Goal: Information Seeking & Learning: Check status

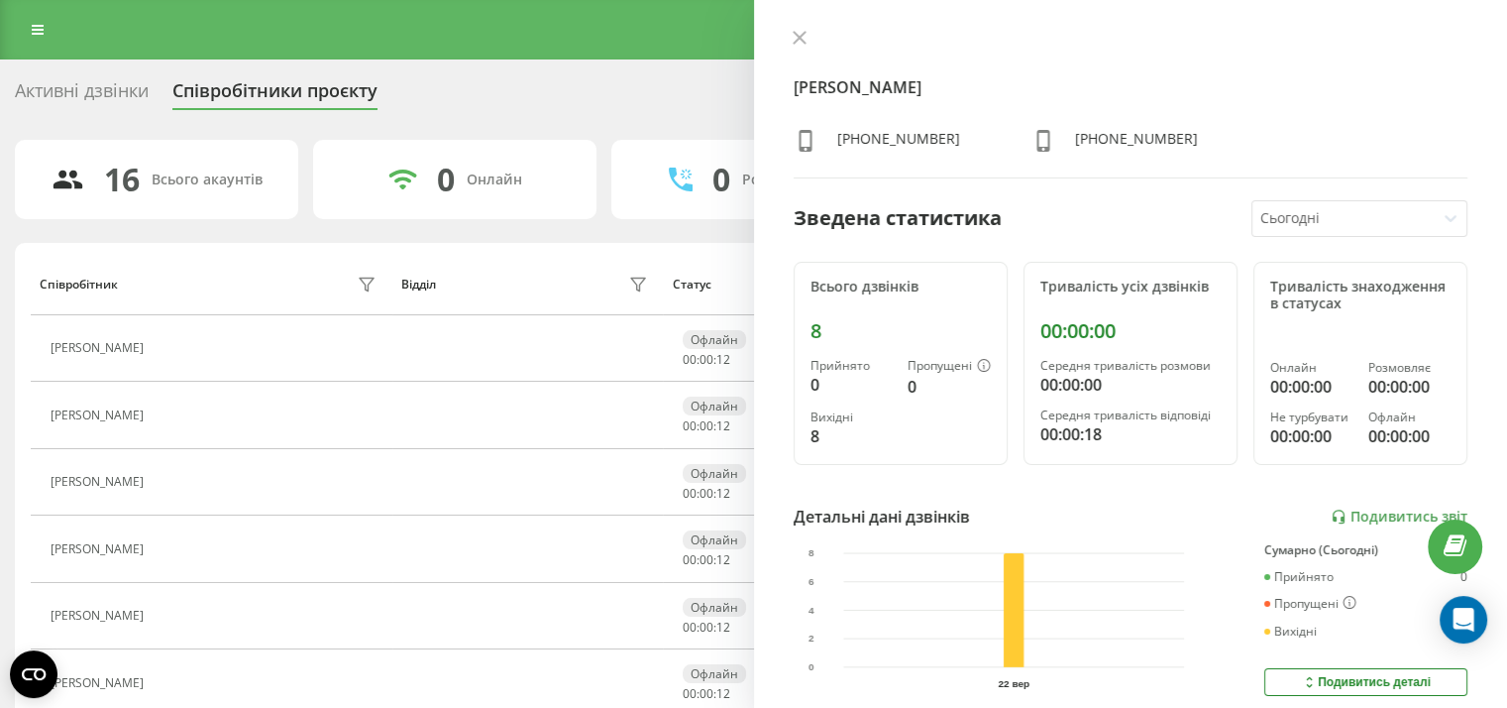
click at [801, 36] on icon at bounding box center [800, 38] width 14 height 14
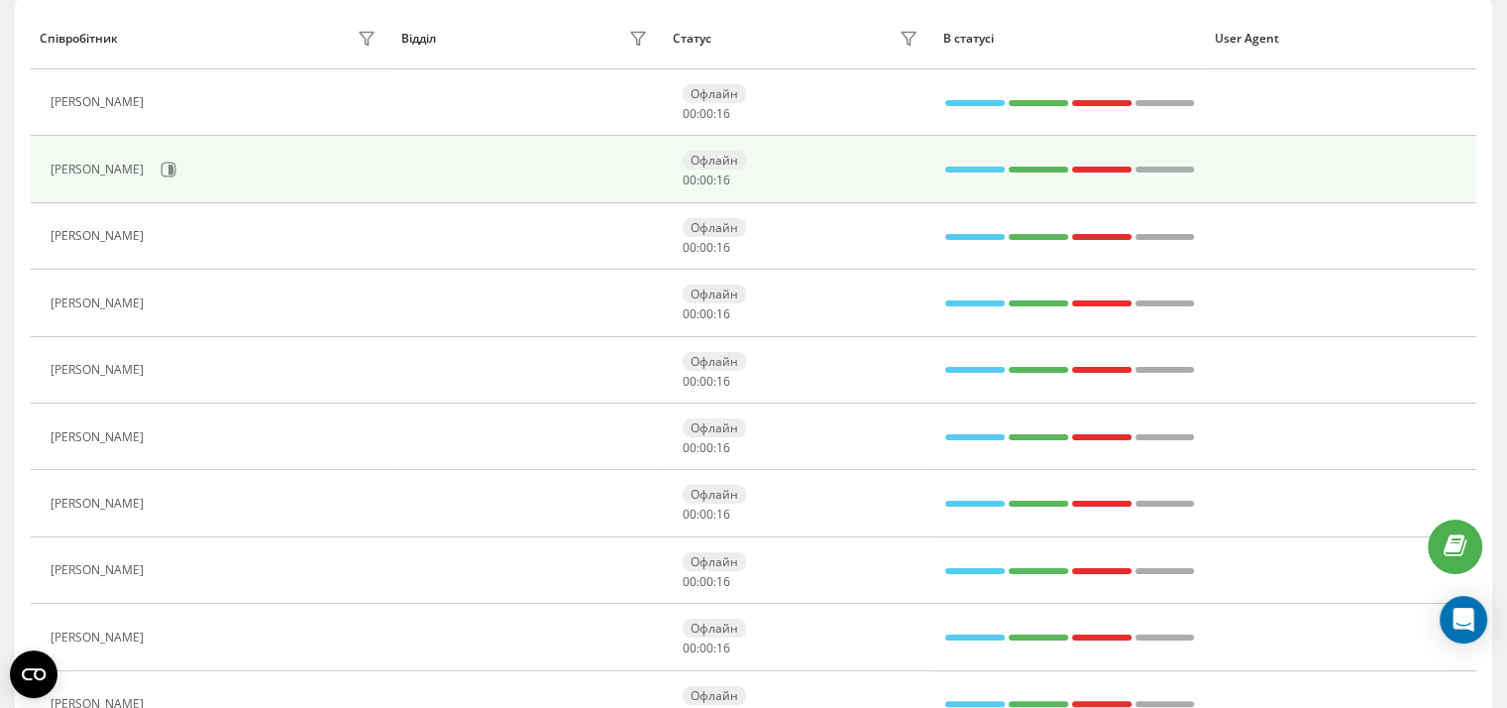
scroll to position [247, 0]
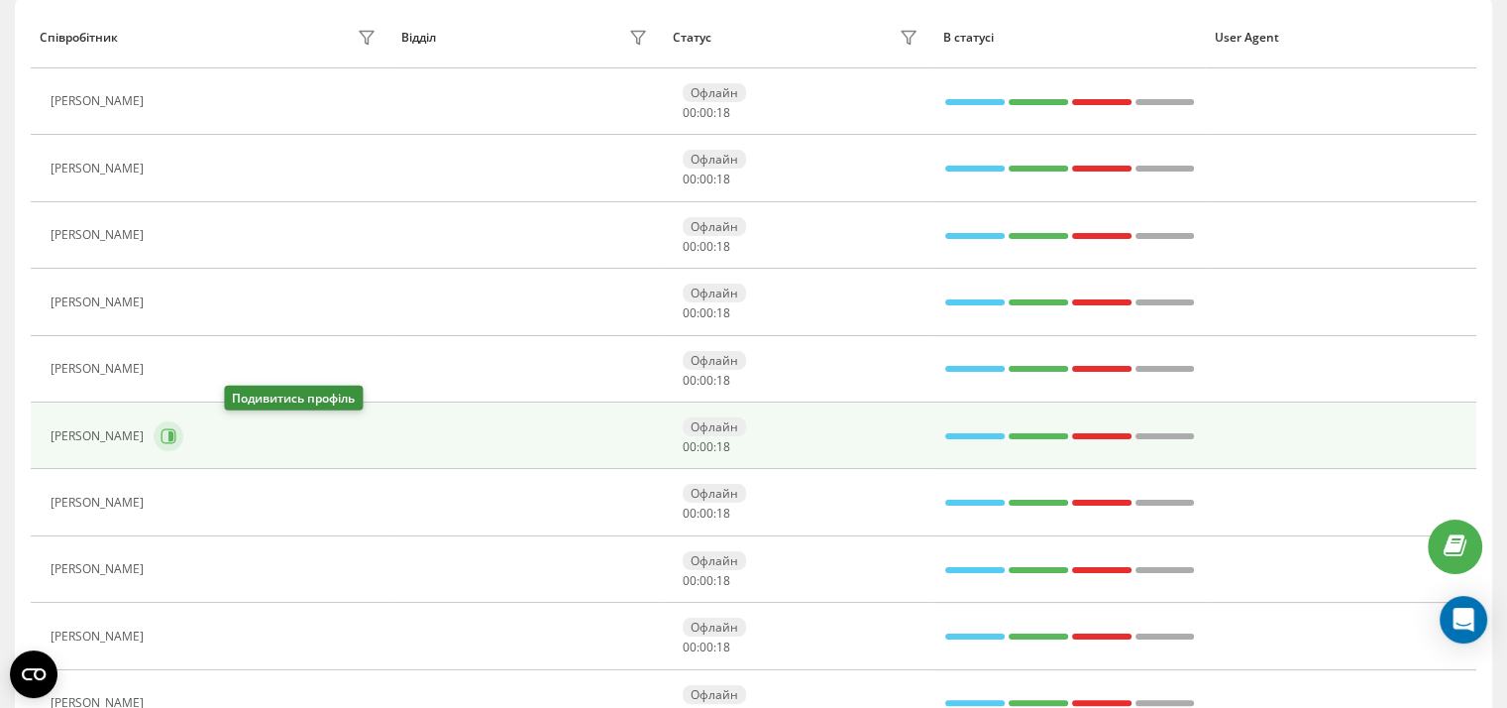
click at [176, 438] on icon at bounding box center [169, 436] width 16 height 16
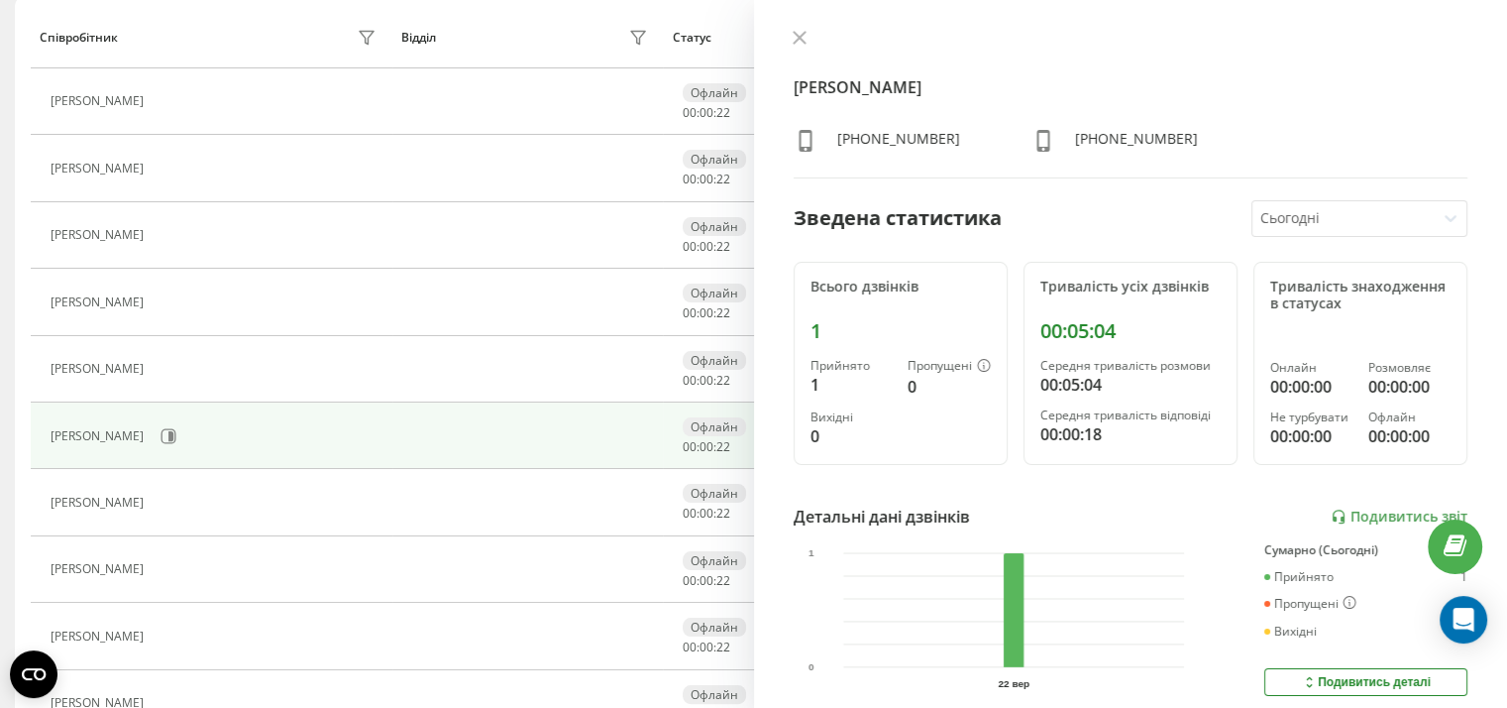
click at [801, 30] on div at bounding box center [1131, 40] width 675 height 20
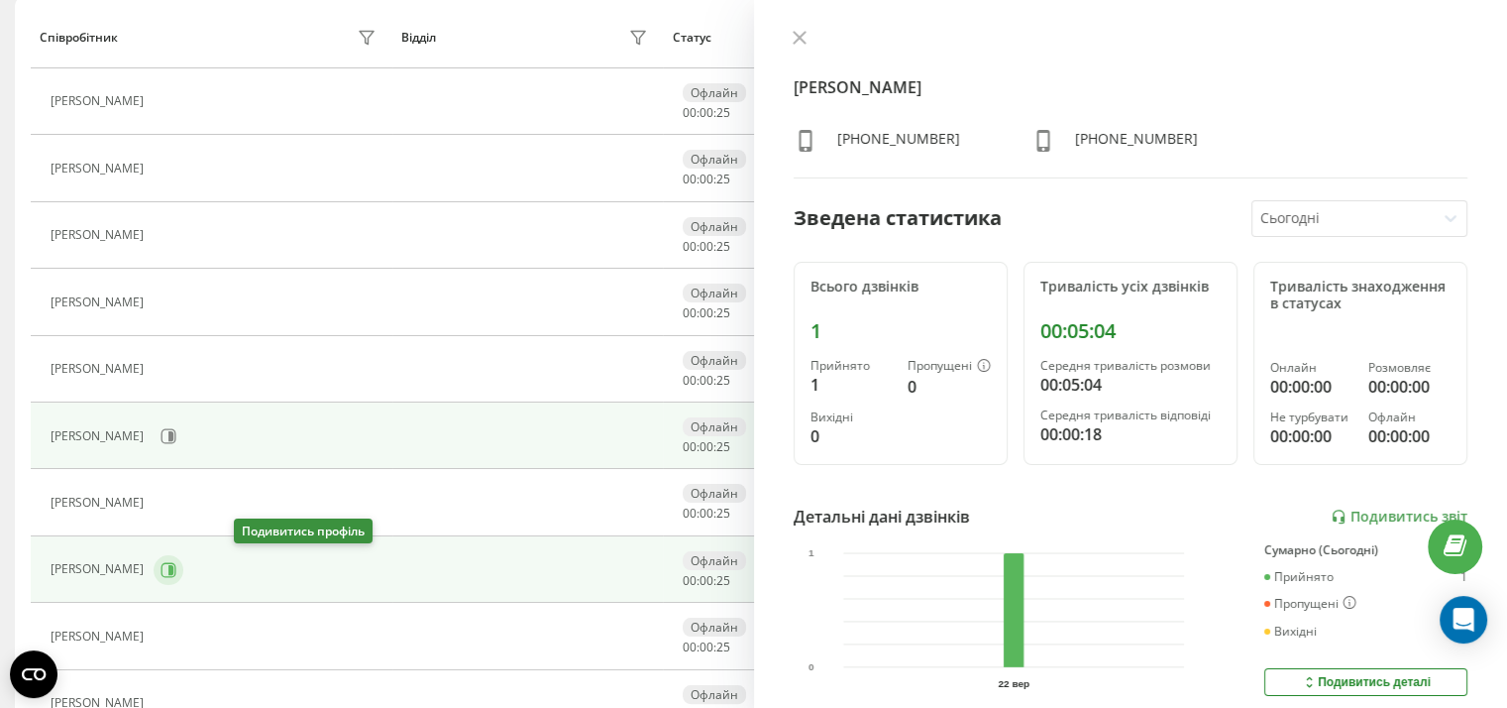
click at [176, 566] on icon at bounding box center [169, 570] width 16 height 16
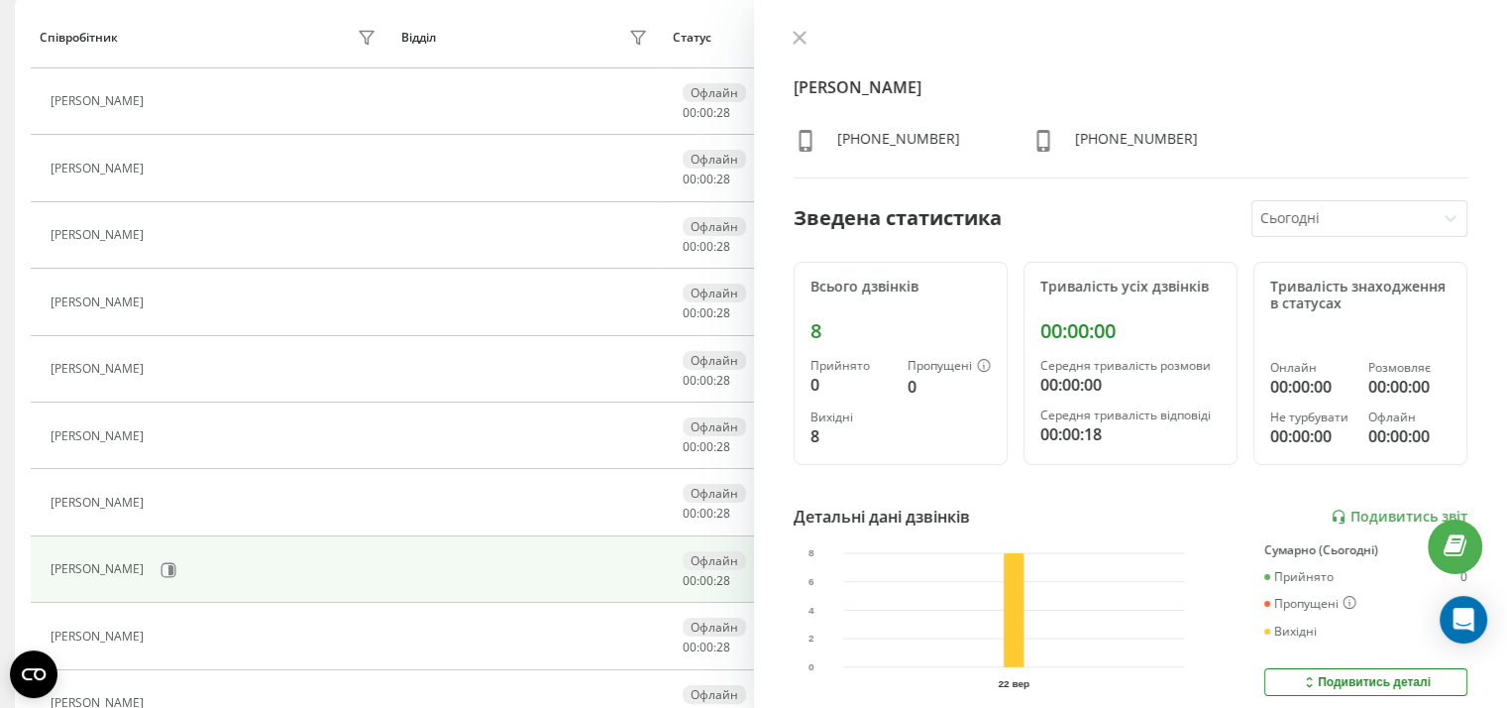
drag, startPoint x: 800, startPoint y: 44, endPoint x: 707, endPoint y: 63, distance: 95.3
click at [787, 46] on button at bounding box center [800, 39] width 26 height 19
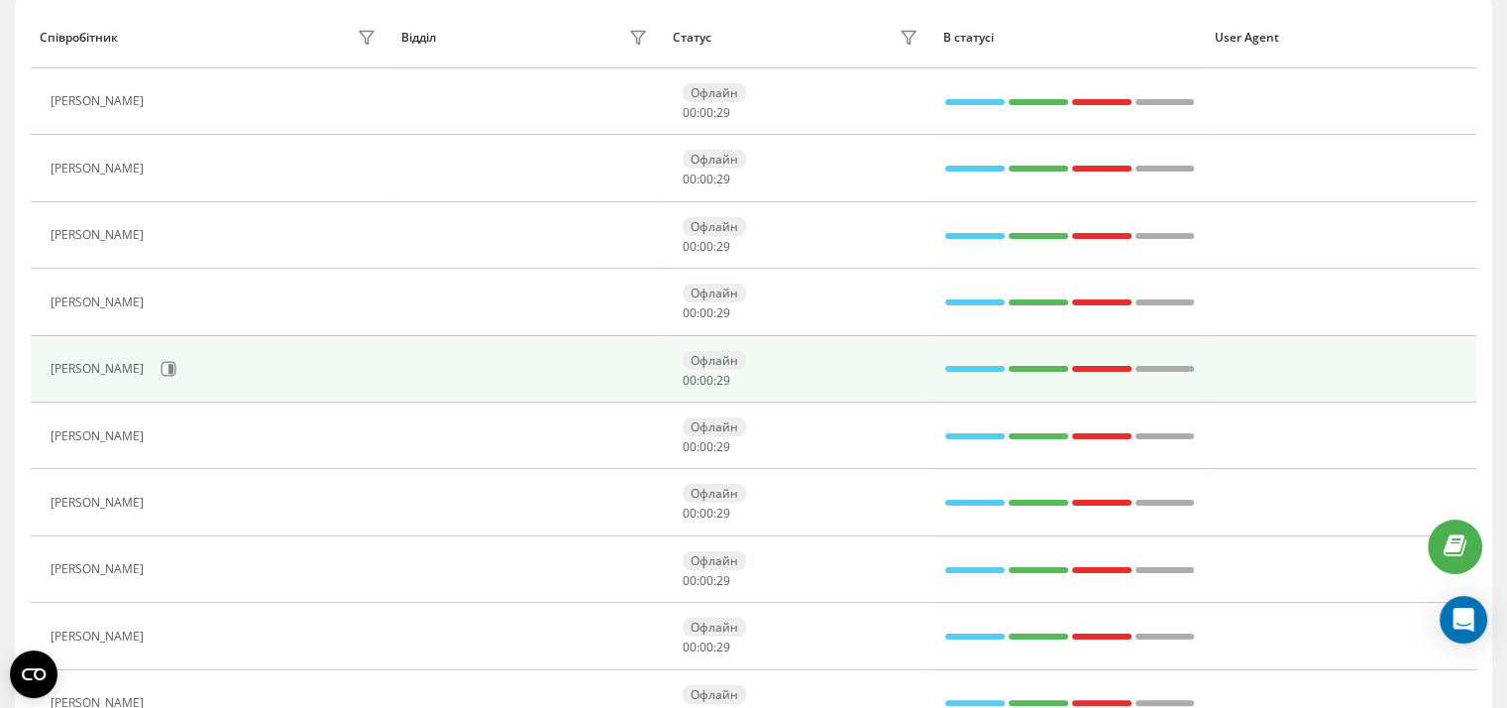
click at [196, 381] on div "[PERSON_NAME]" at bounding box center [216, 369] width 331 height 34
click at [176, 362] on icon at bounding box center [169, 369] width 15 height 15
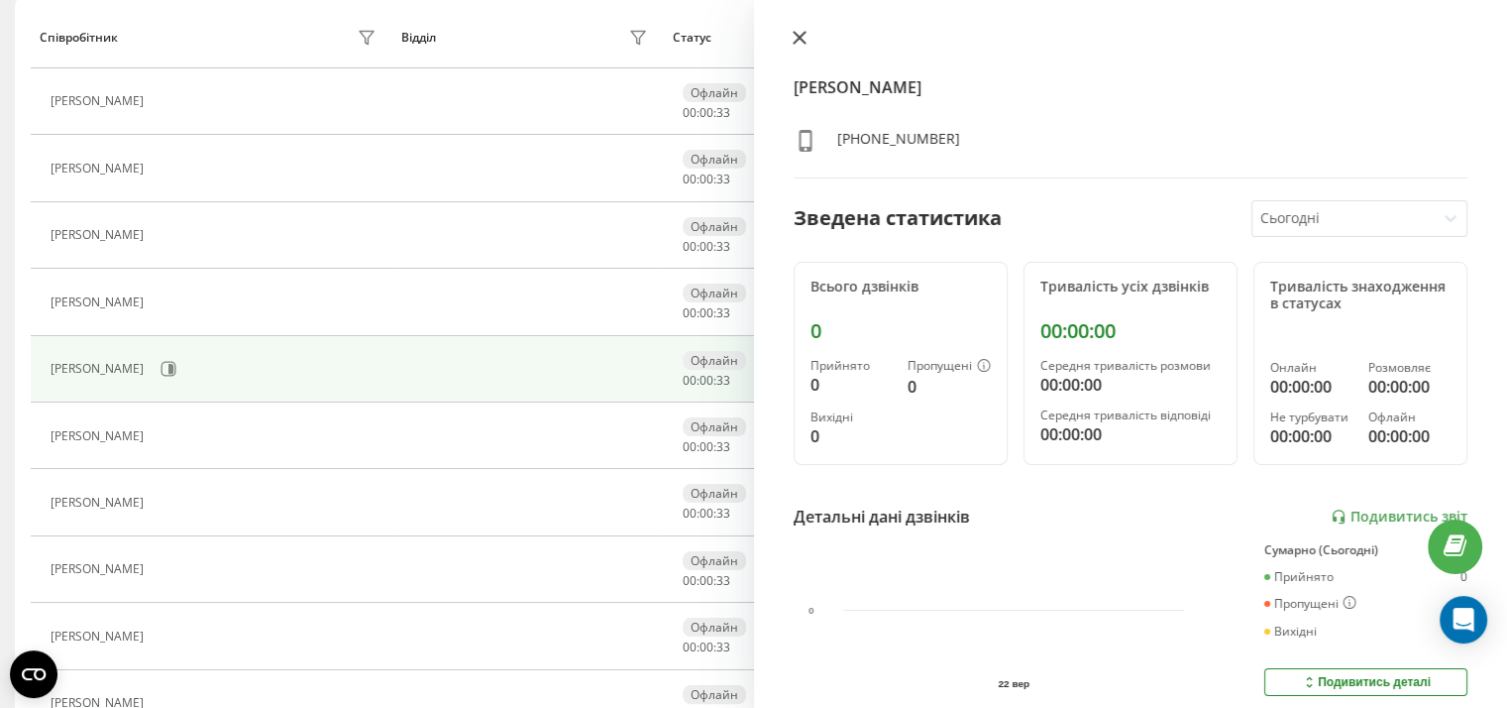
click at [801, 35] on icon at bounding box center [799, 38] width 12 height 12
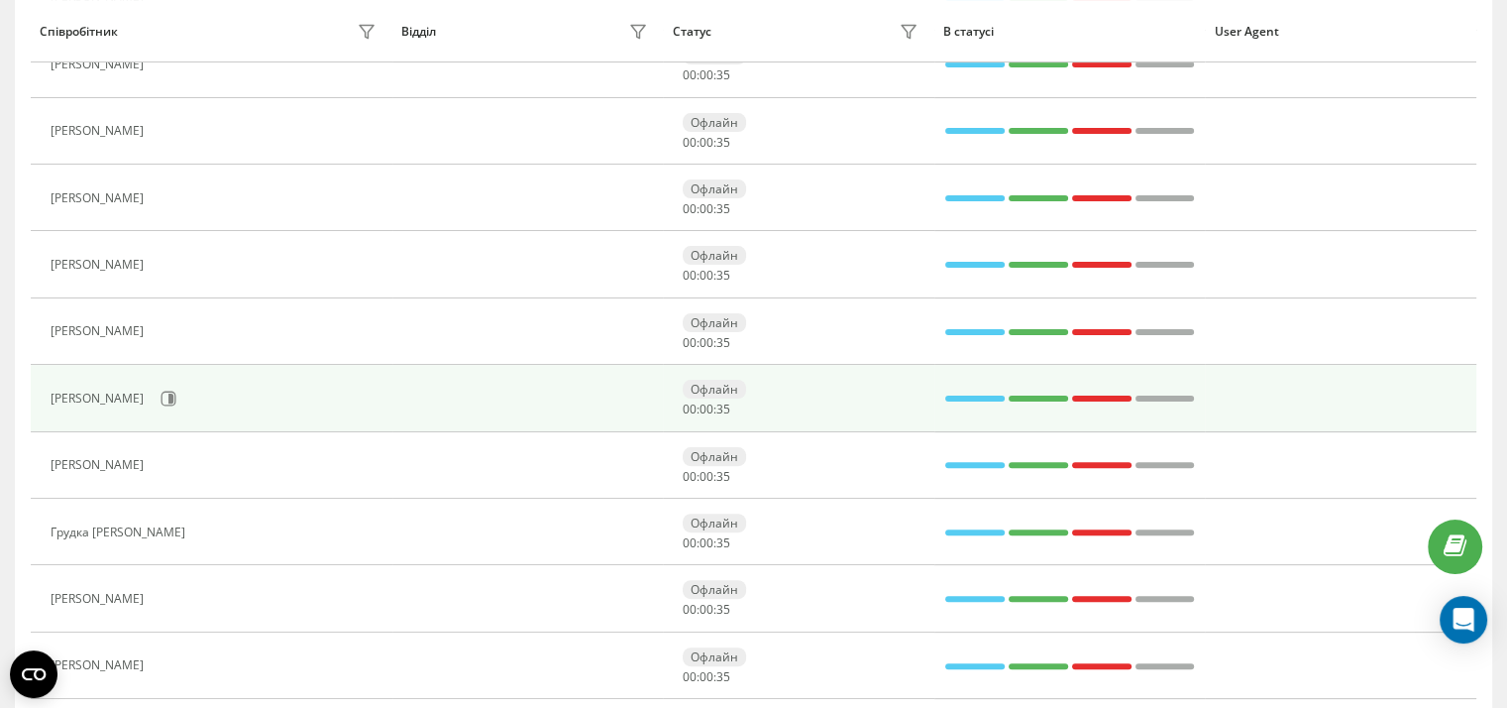
scroll to position [500, 0]
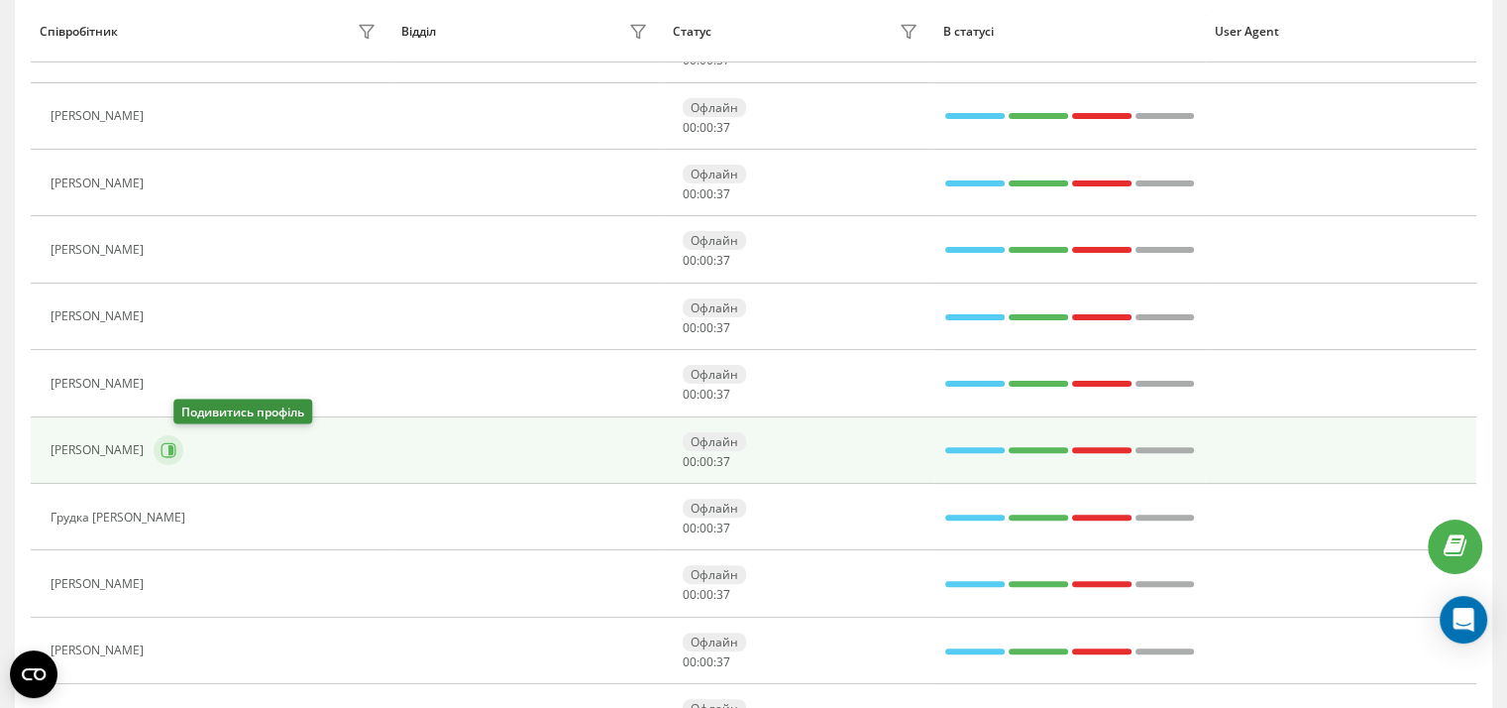
click at [176, 443] on icon at bounding box center [169, 450] width 16 height 16
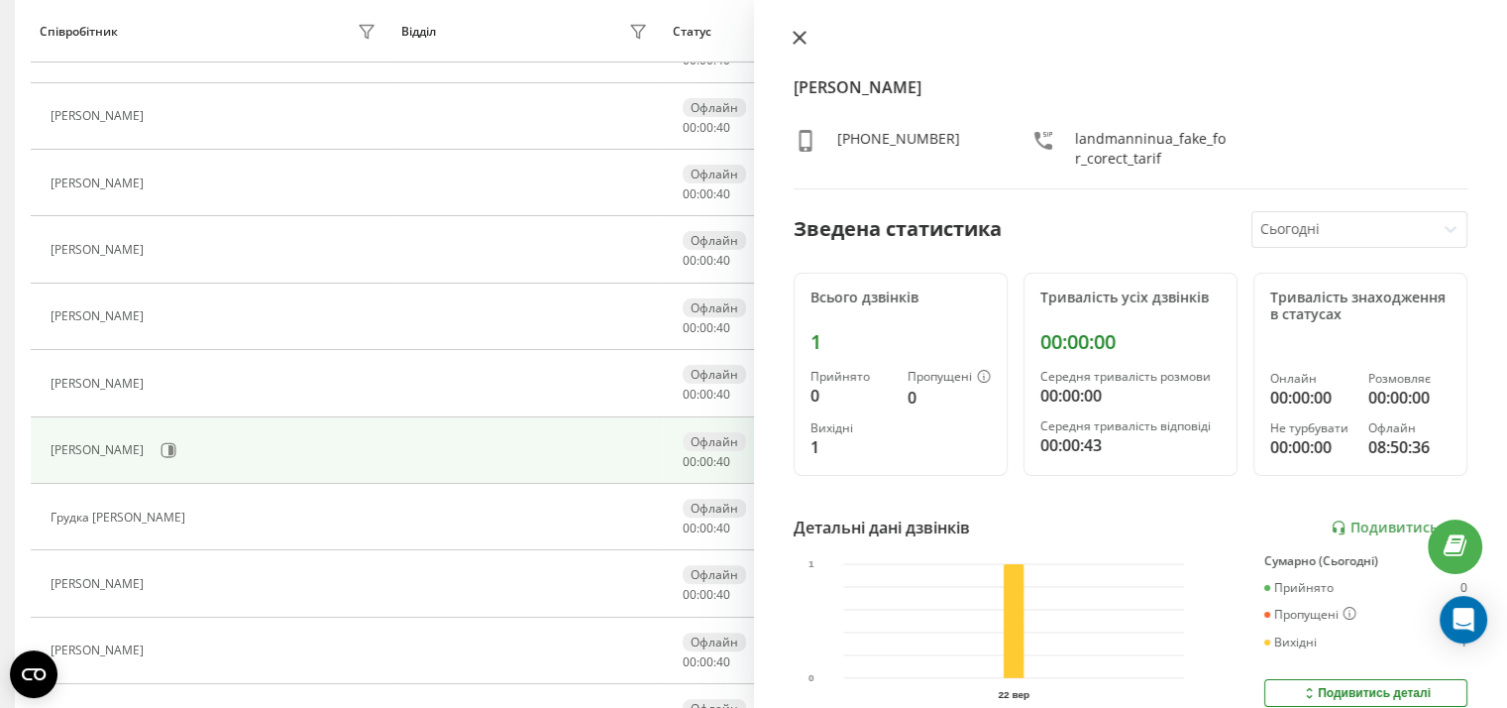
click at [801, 41] on icon at bounding box center [800, 38] width 14 height 14
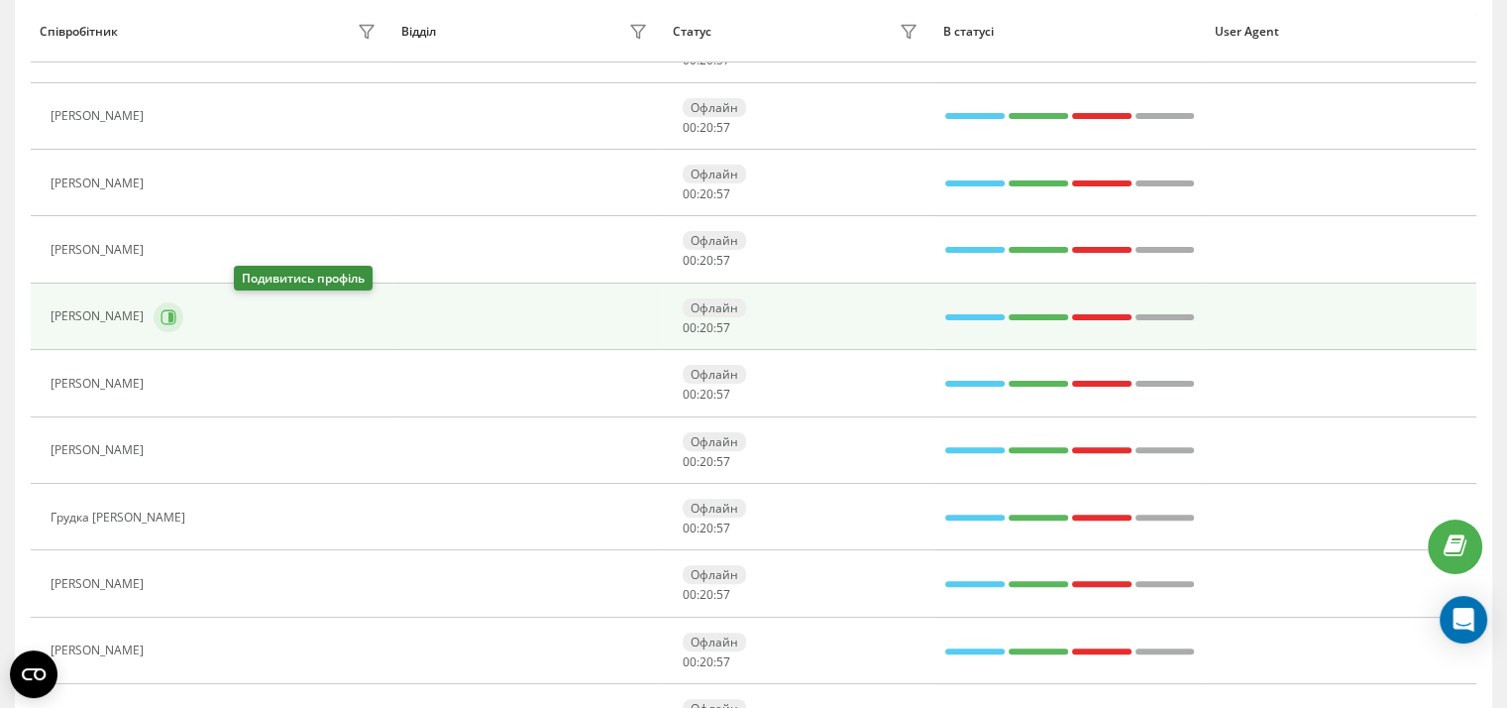
click at [176, 309] on icon at bounding box center [169, 316] width 15 height 15
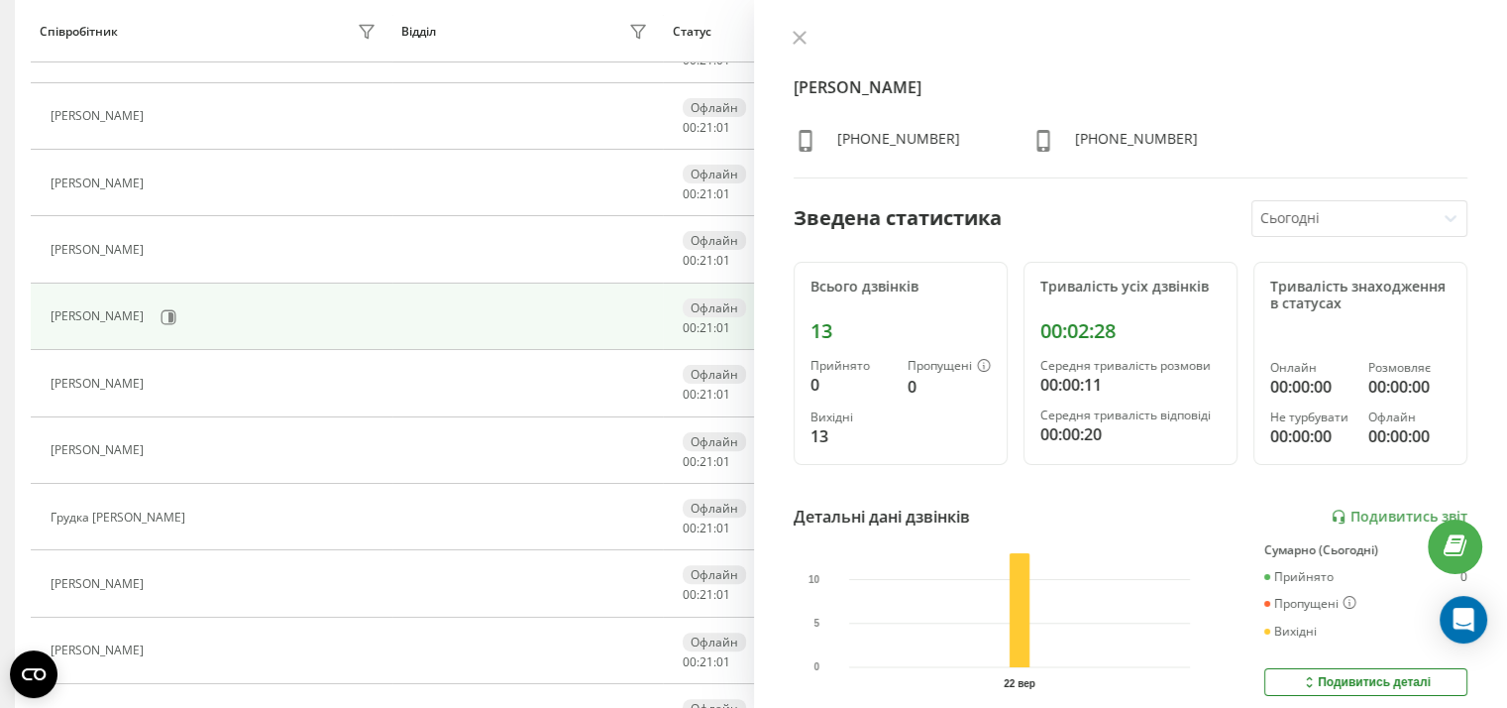
drag, startPoint x: 797, startPoint y: 38, endPoint x: 757, endPoint y: 49, distance: 41.1
click at [795, 39] on icon at bounding box center [800, 38] width 14 height 14
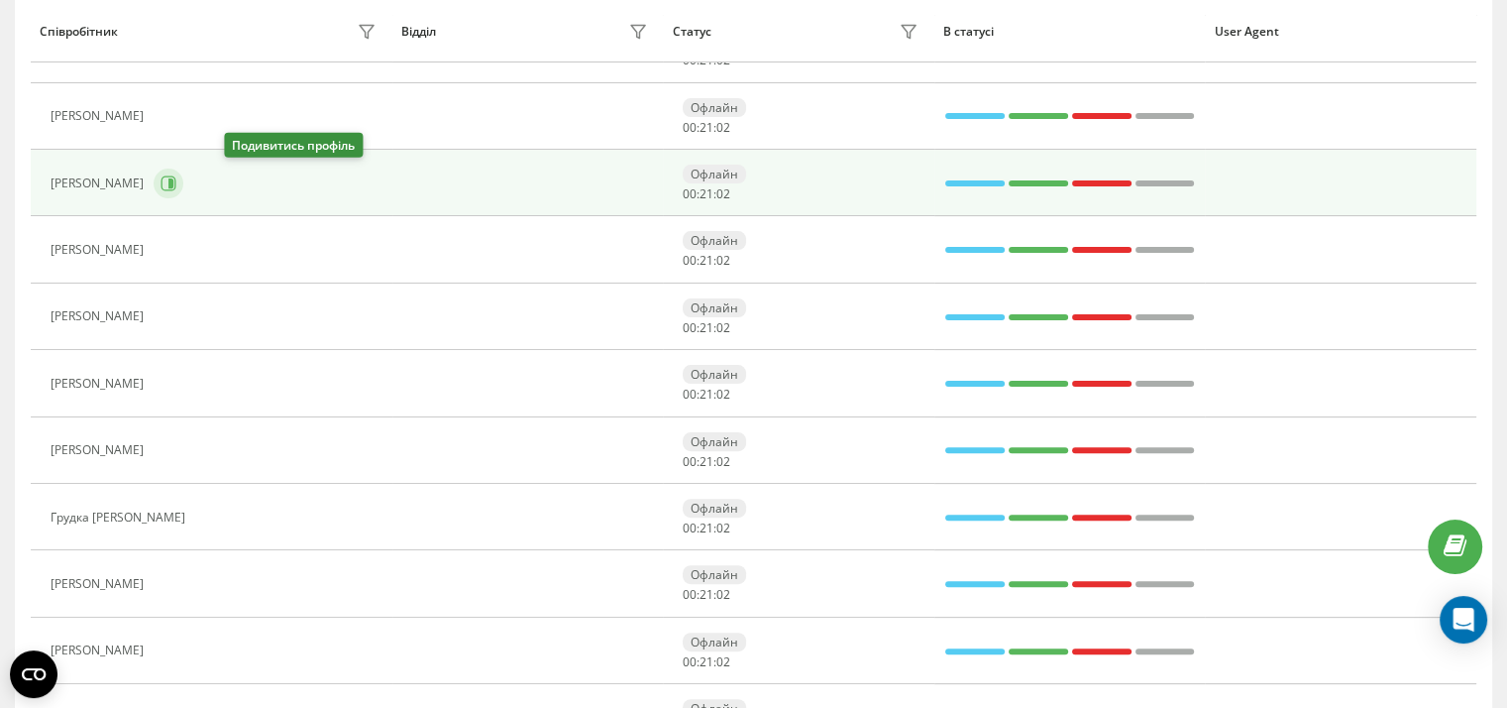
click at [183, 189] on button at bounding box center [169, 183] width 30 height 30
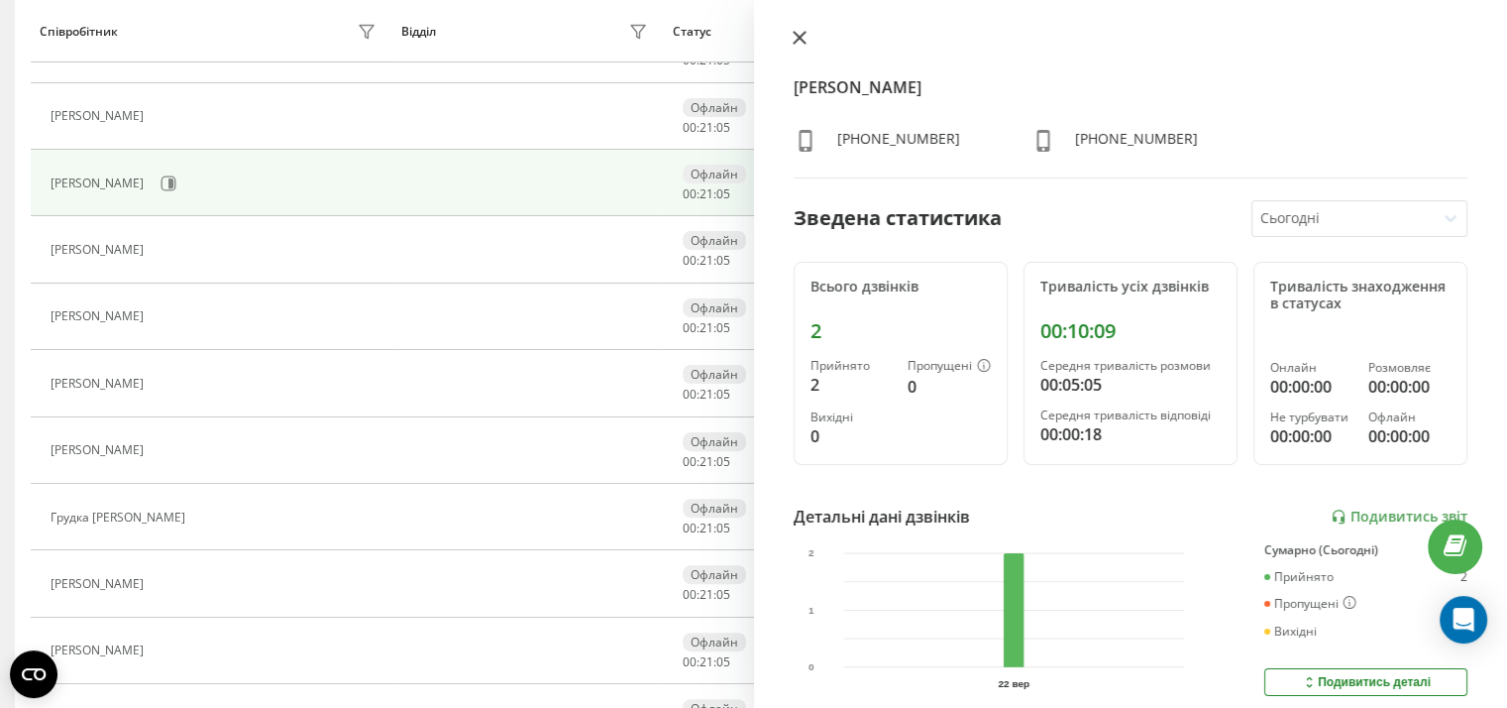
click at [794, 40] on icon at bounding box center [800, 38] width 14 height 14
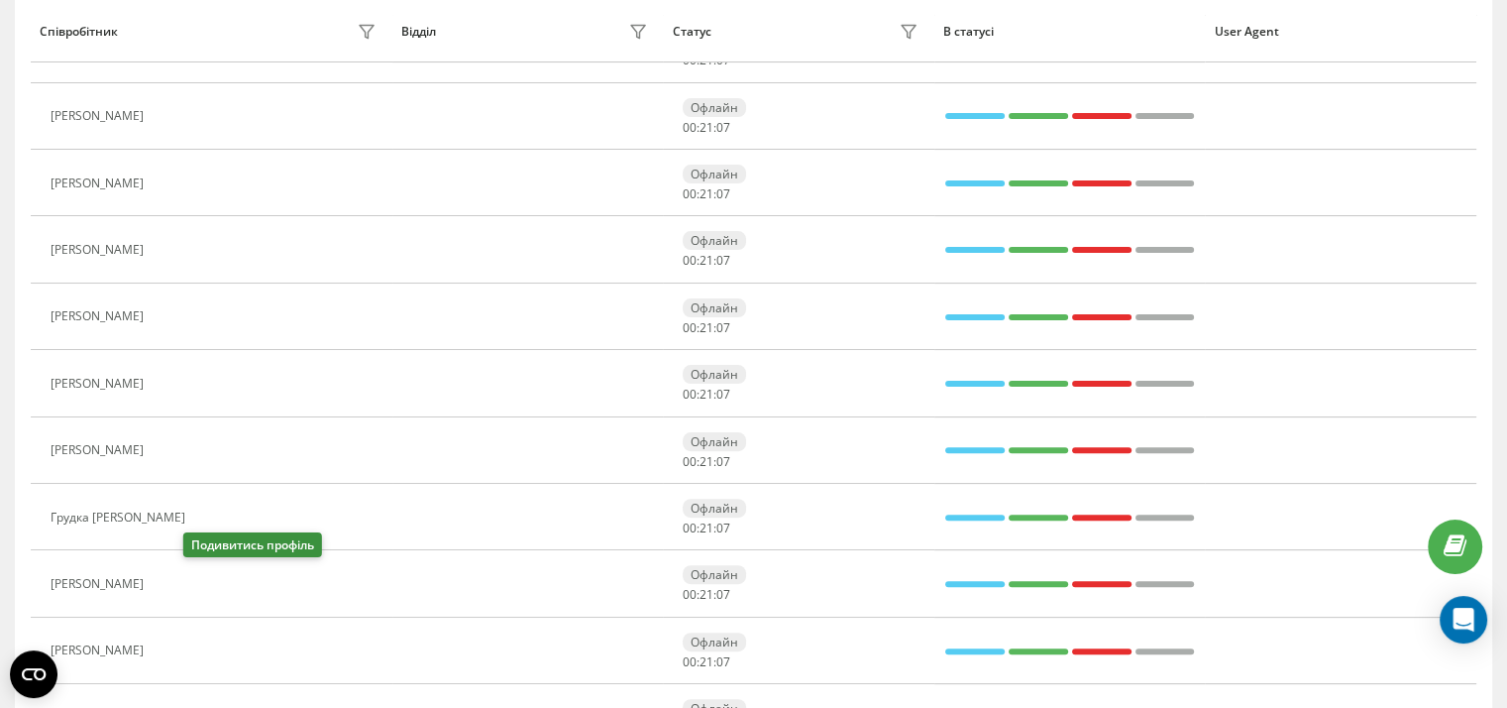
click at [177, 586] on button at bounding box center [166, 586] width 24 height 28
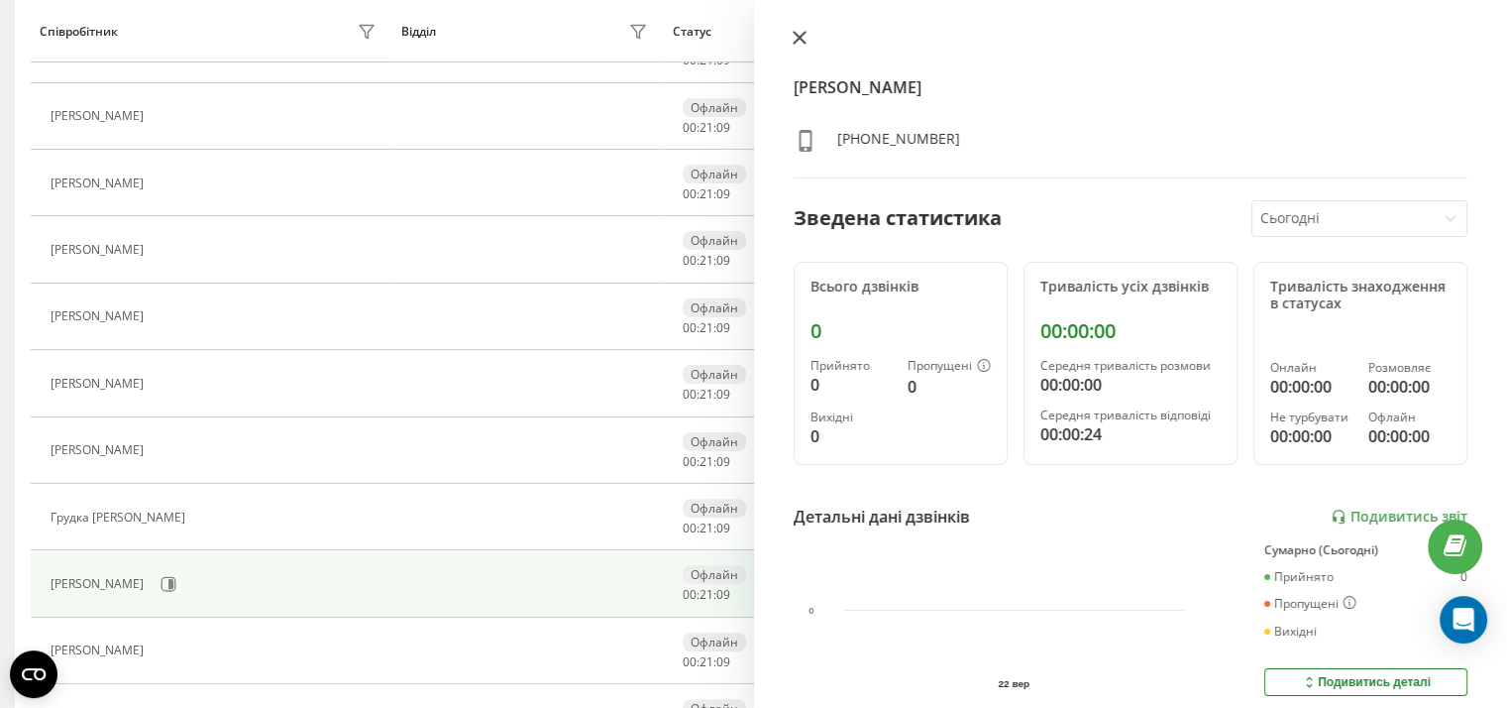
click at [803, 46] on button at bounding box center [800, 39] width 26 height 19
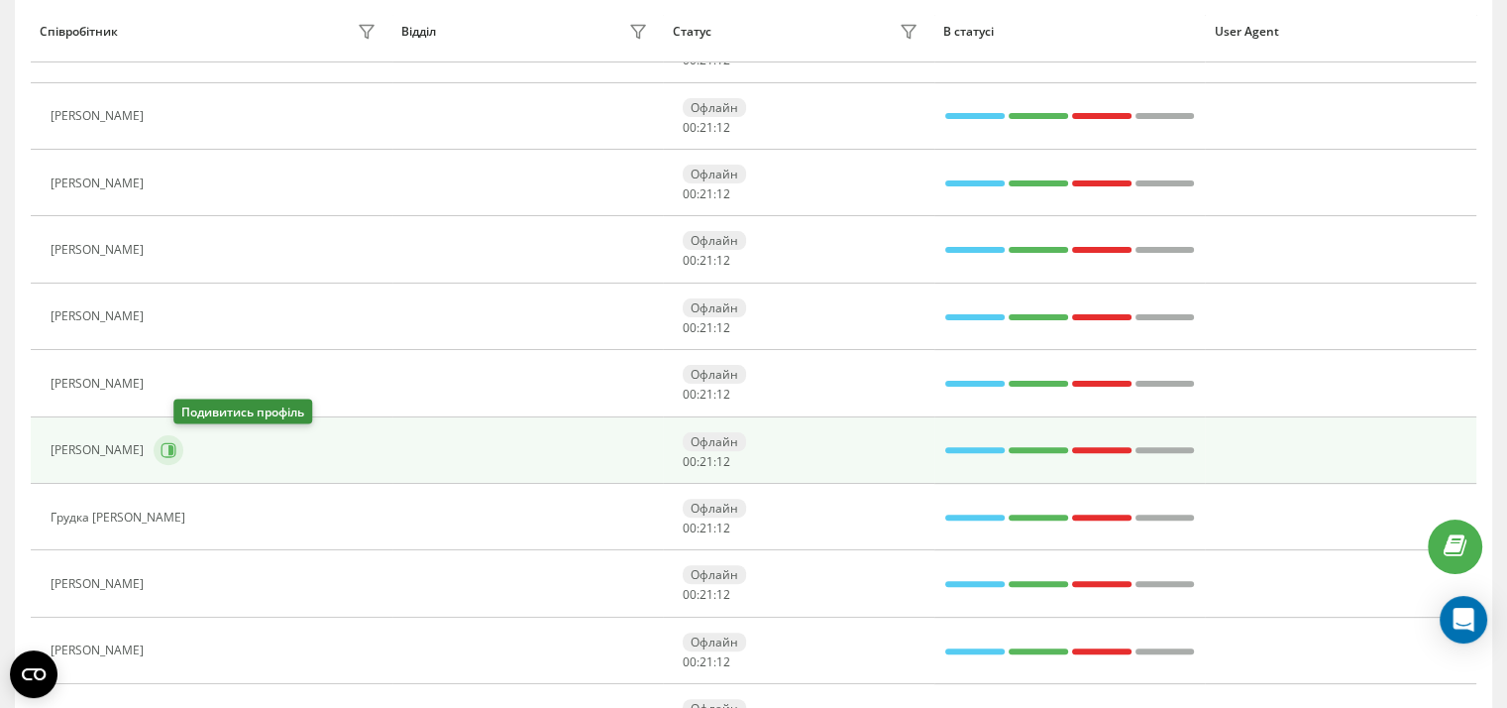
click at [183, 455] on button at bounding box center [169, 450] width 30 height 30
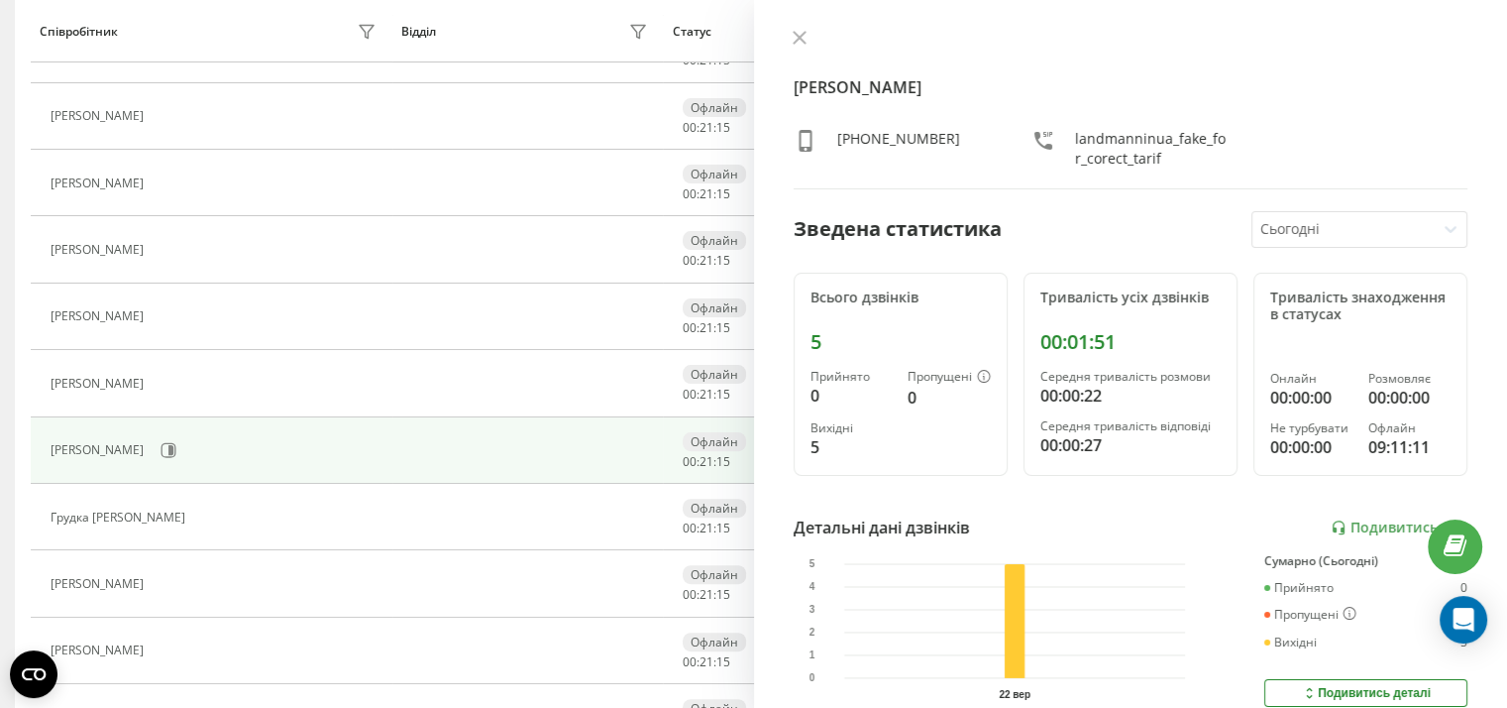
click at [801, 44] on icon at bounding box center [800, 38] width 14 height 14
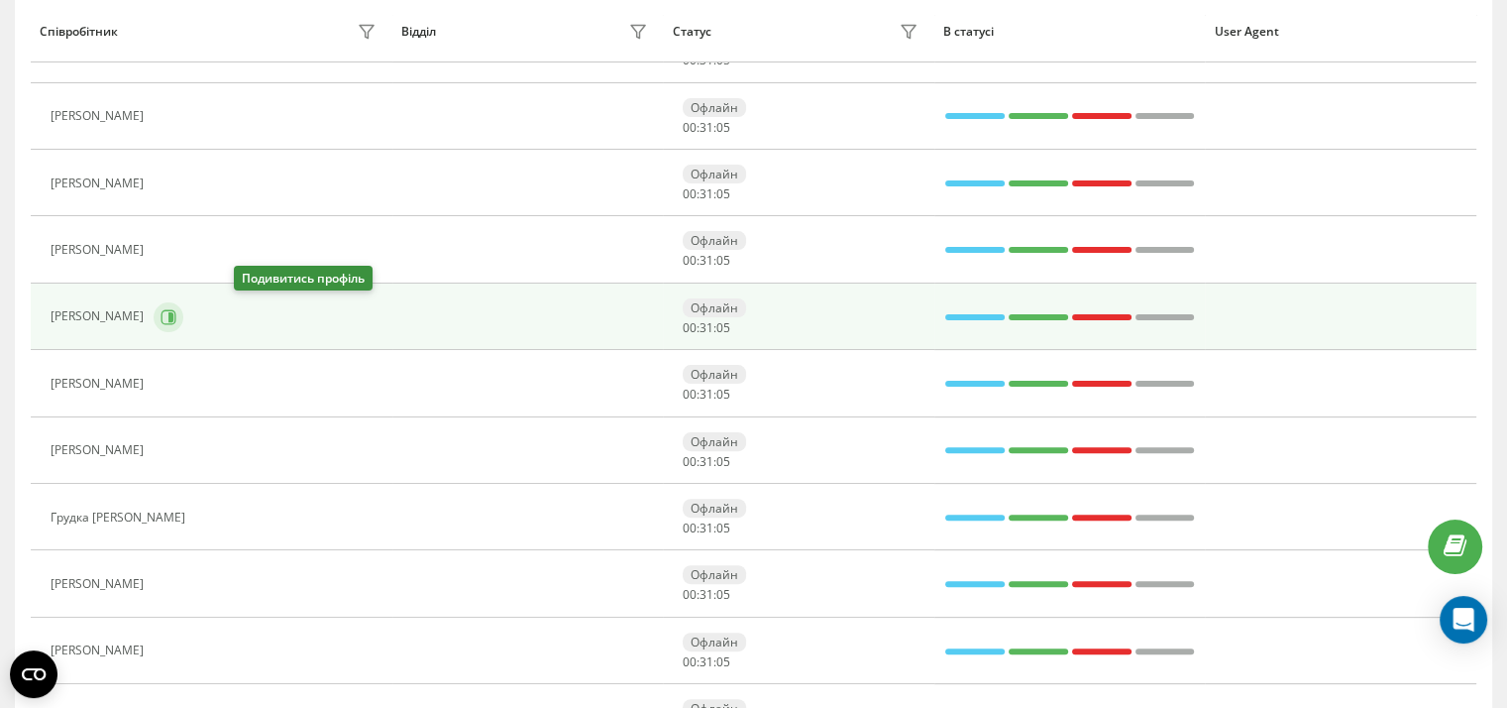
click at [173, 314] on icon at bounding box center [170, 316] width 5 height 10
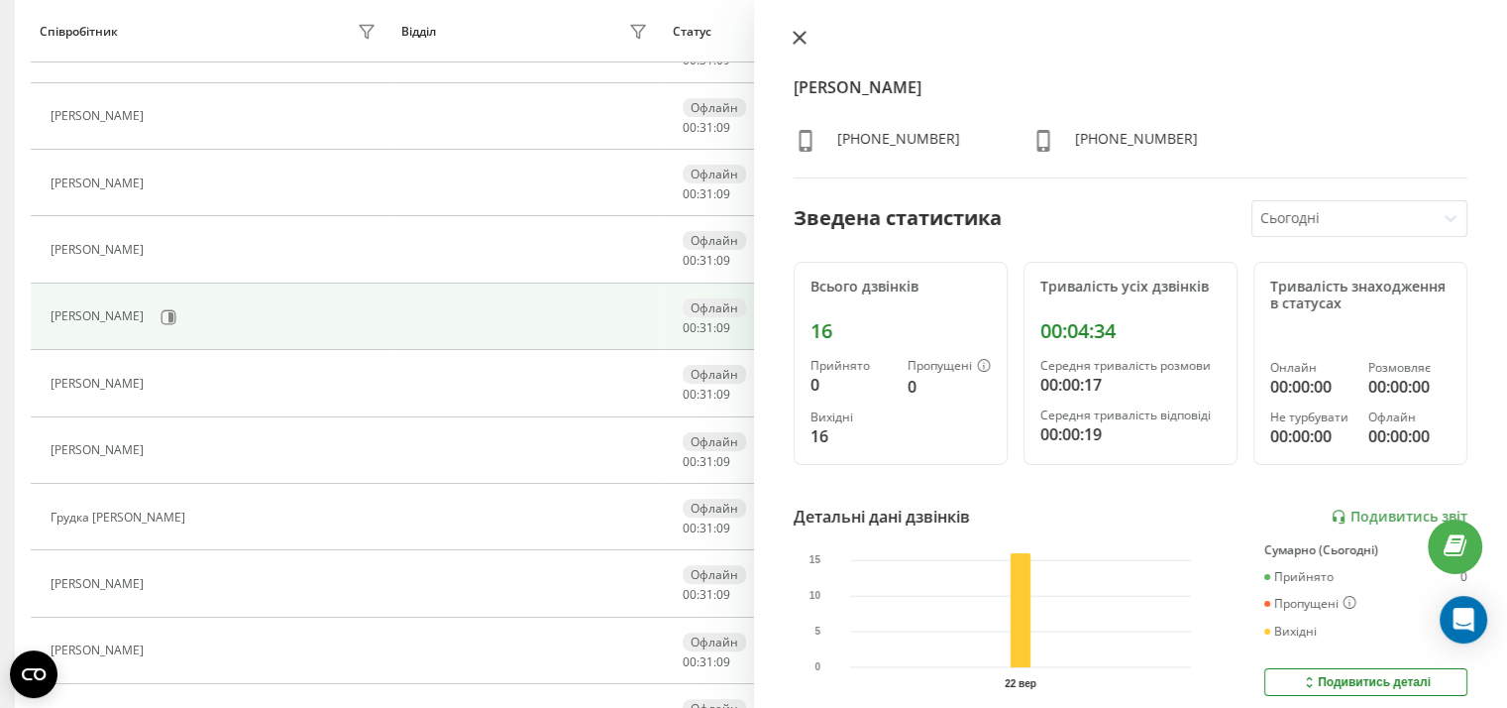
click at [796, 35] on icon at bounding box center [799, 38] width 12 height 12
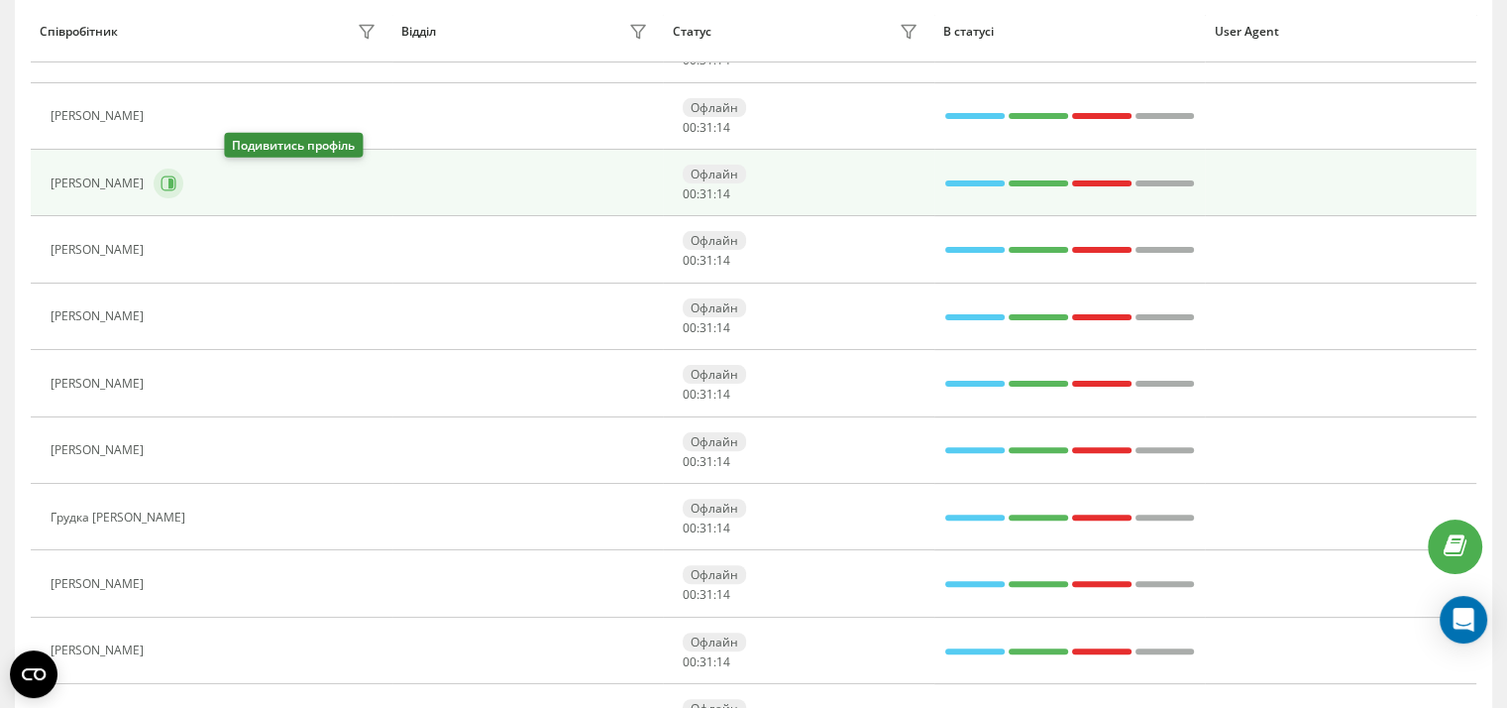
click at [183, 177] on button at bounding box center [169, 183] width 30 height 30
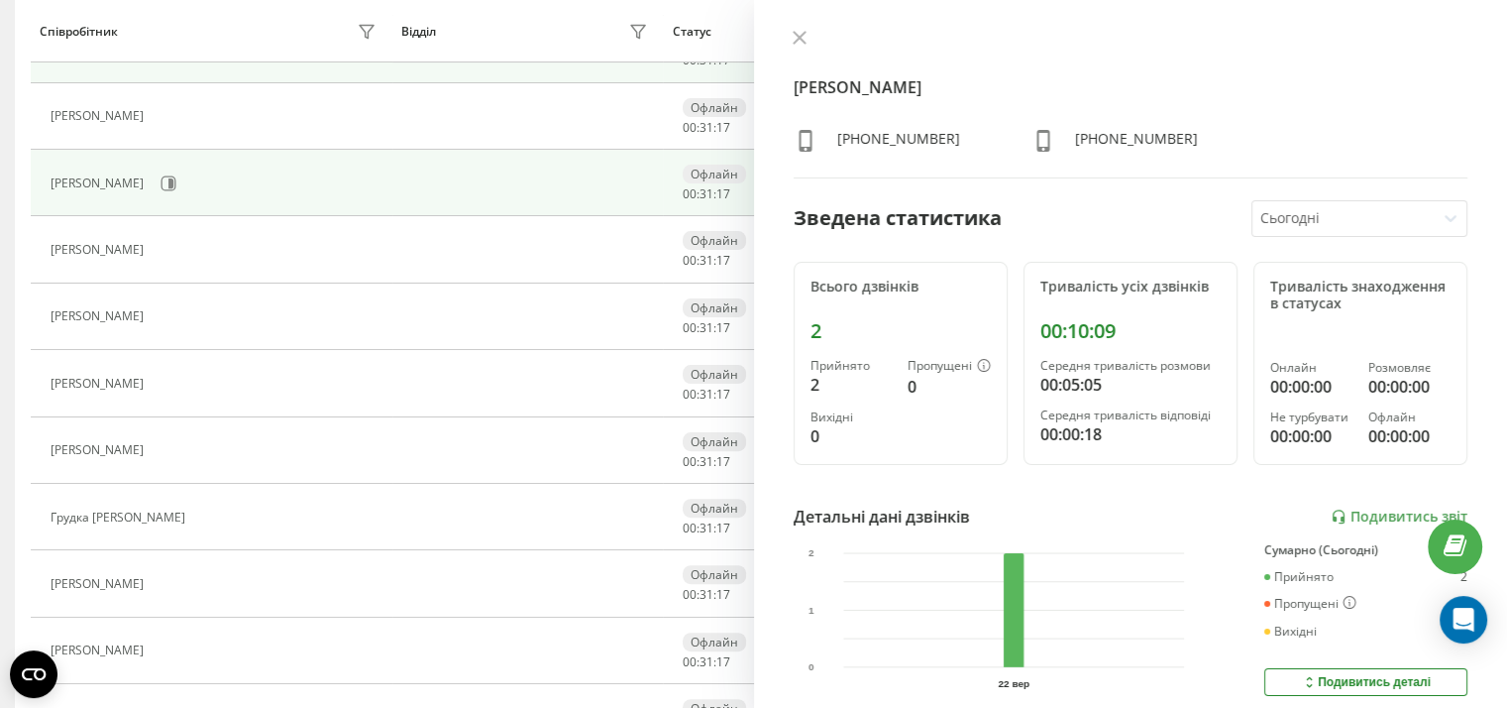
drag, startPoint x: 794, startPoint y: 38, endPoint x: 750, endPoint y: 67, distance: 52.8
click at [795, 39] on icon at bounding box center [800, 38] width 14 height 14
